Goal: Task Accomplishment & Management: Complete application form

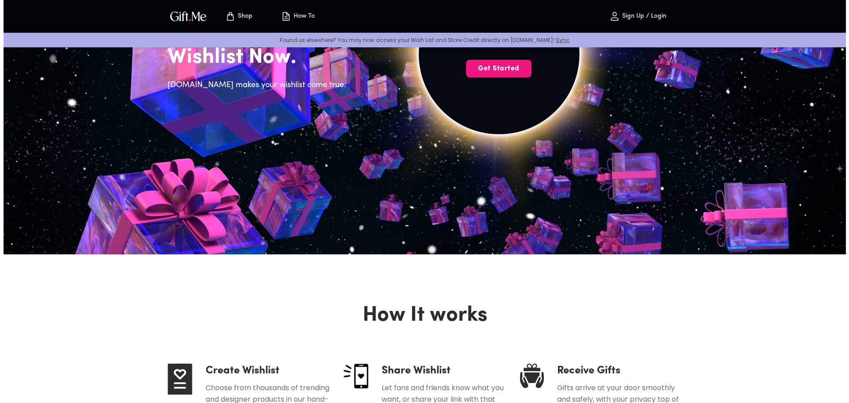
scroll to position [44, 0]
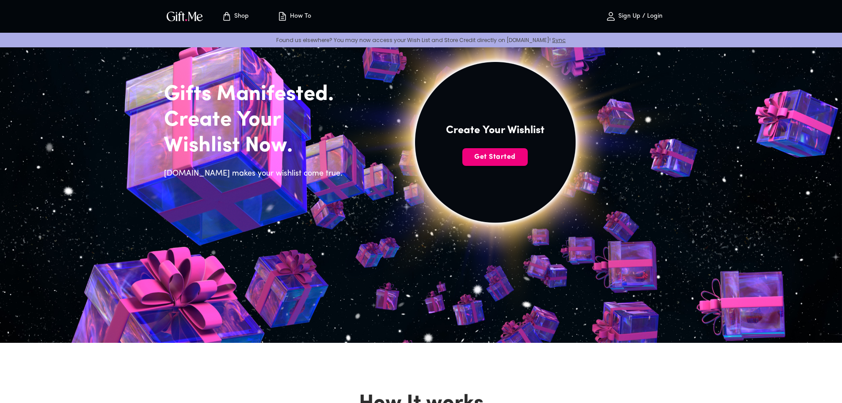
click at [507, 159] on span "Get Started" at bounding box center [494, 157] width 65 height 10
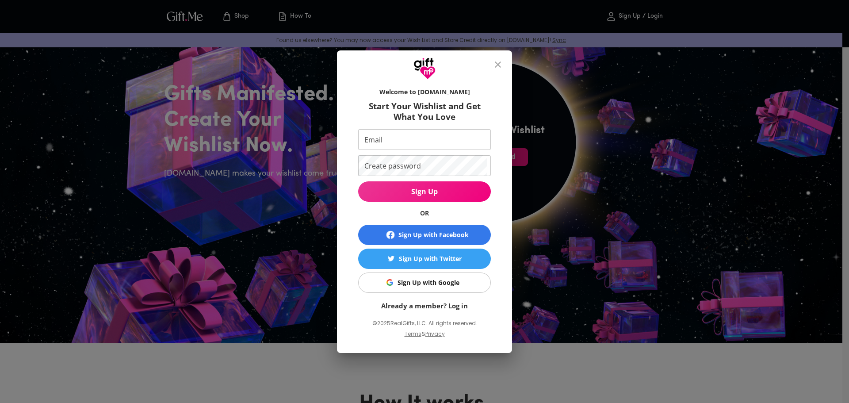
click at [436, 278] on div "Sign Up with Google" at bounding box center [428, 283] width 62 height 10
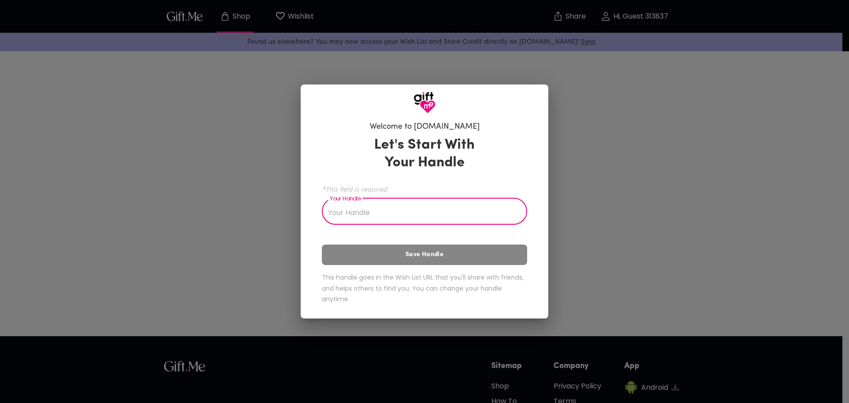
click at [424, 215] on input "Your Handle" at bounding box center [419, 212] width 195 height 25
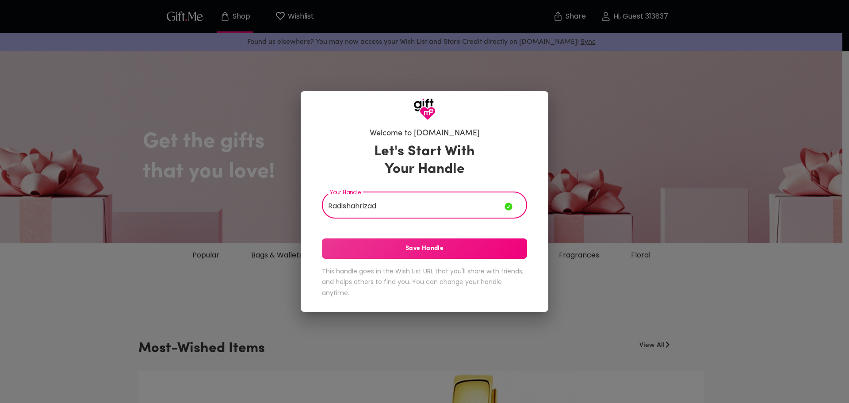
type input "Radishahrizad"
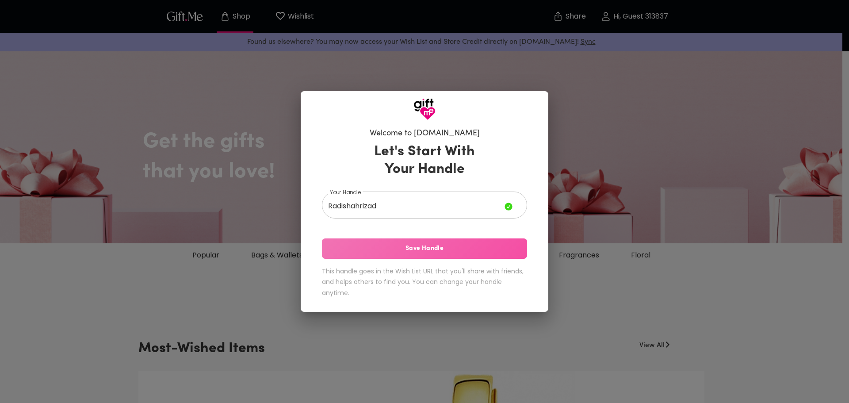
click at [435, 254] on button "Save Handle" at bounding box center [424, 248] width 205 height 20
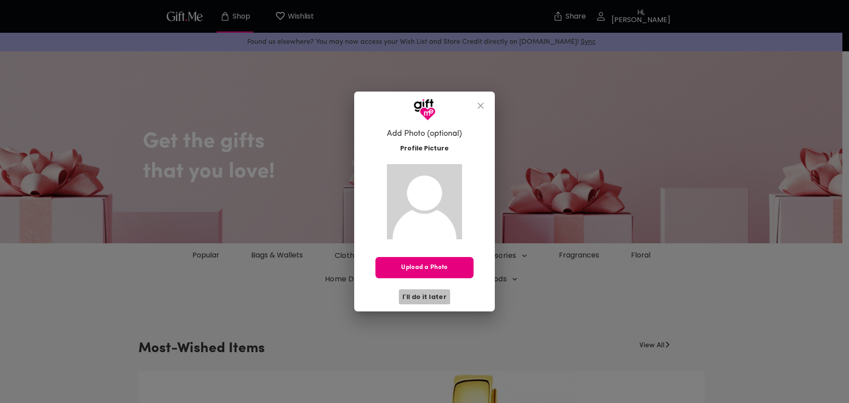
click at [430, 301] on span "I'll do it later" at bounding box center [424, 297] width 44 height 10
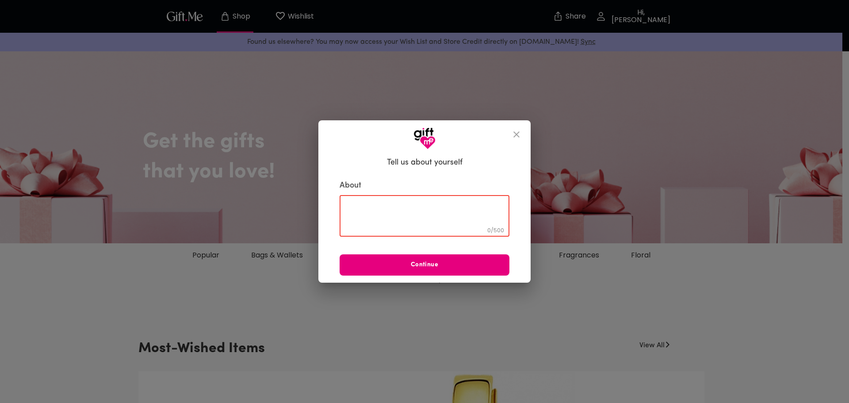
click at [445, 210] on textarea at bounding box center [424, 215] width 157 height 25
type textarea "Simple but Nice"
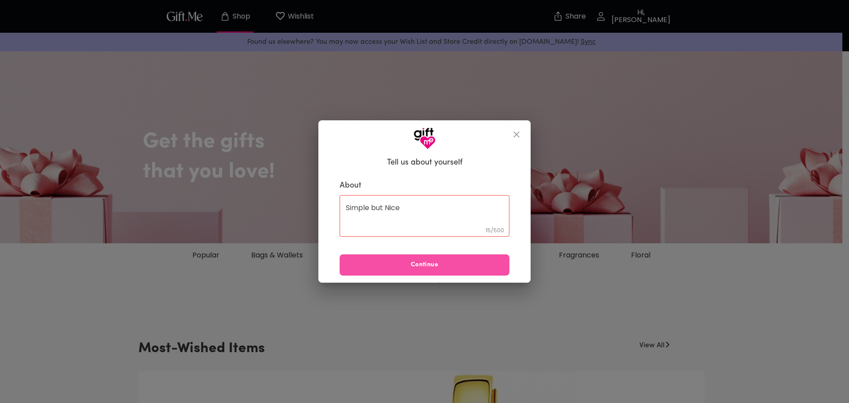
click at [423, 268] on span "Continue" at bounding box center [425, 265] width 170 height 10
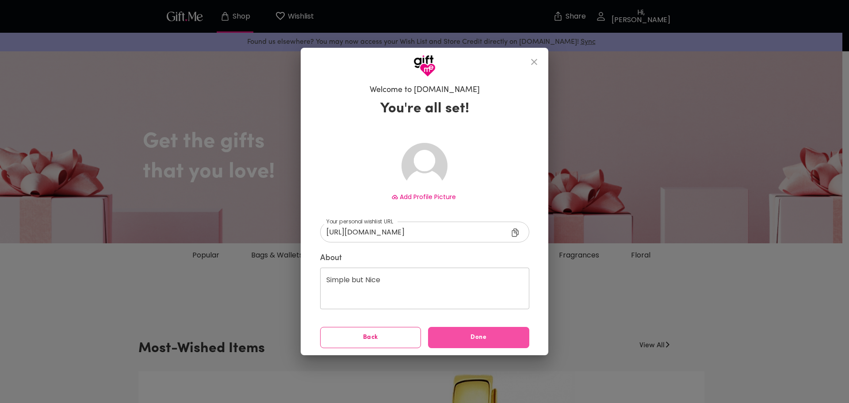
click at [479, 337] on span "Done" at bounding box center [478, 337] width 101 height 10
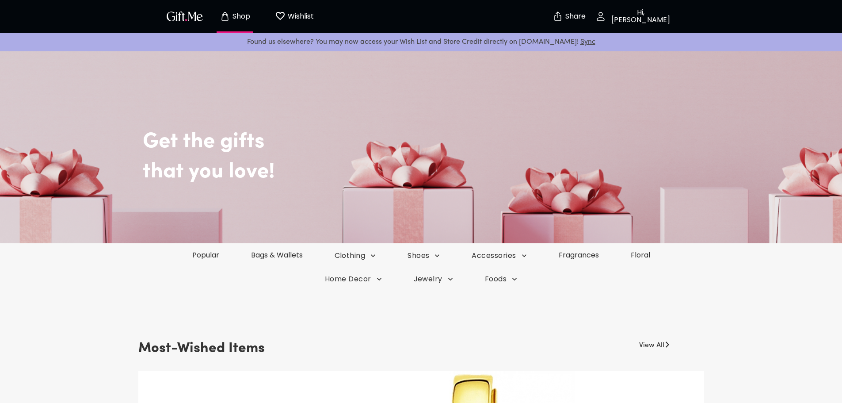
click at [299, 15] on p "Wishlist" at bounding box center [300, 16] width 28 height 11
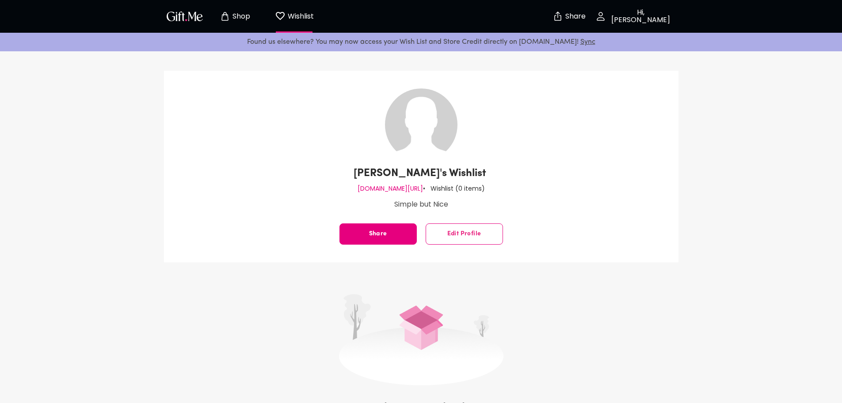
click at [239, 17] on p "Shop" at bounding box center [240, 17] width 20 height 8
